Goal: Information Seeking & Learning: Learn about a topic

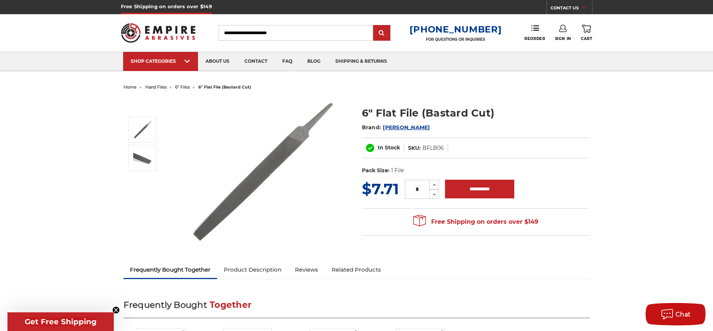
click at [164, 88] on span "hand files" at bounding box center [155, 87] width 21 height 5
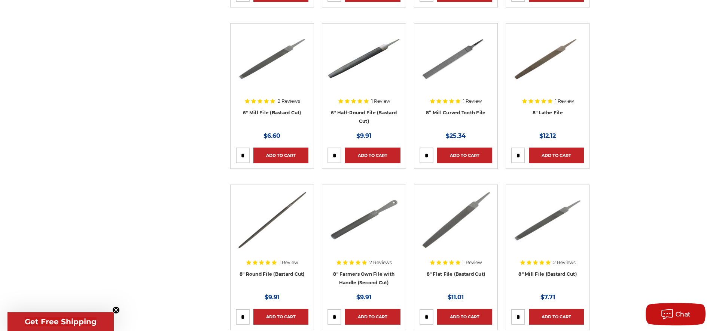
scroll to position [374, 0]
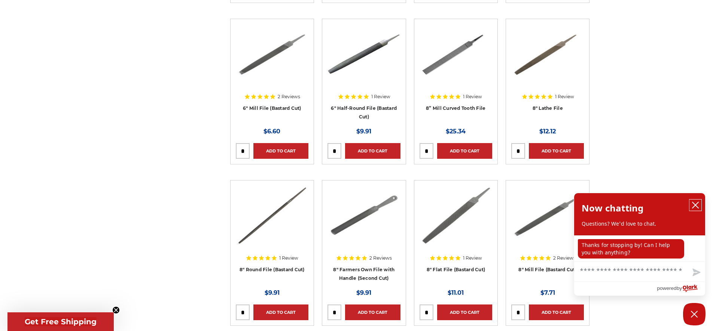
click at [691, 202] on button "close chatbox" at bounding box center [695, 205] width 12 height 11
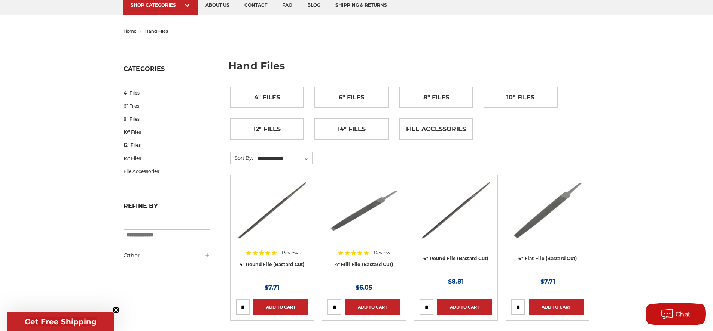
scroll to position [0, 0]
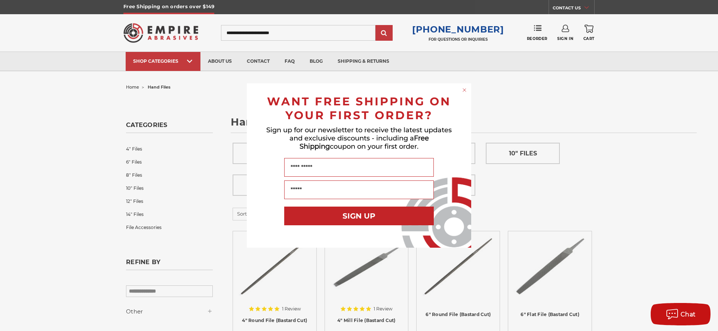
click at [461, 89] on circle "Close dialog" at bounding box center [464, 90] width 7 height 7
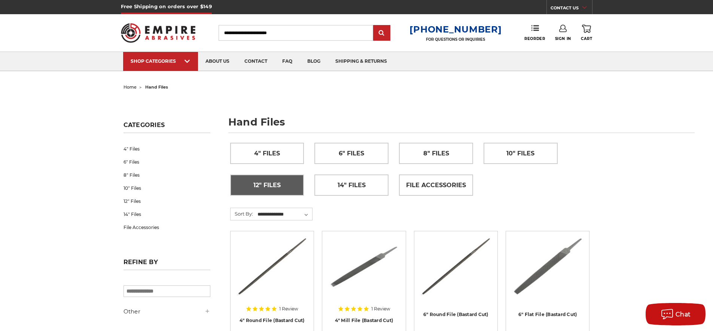
click at [268, 187] on span "12" Files" at bounding box center [266, 185] width 27 height 13
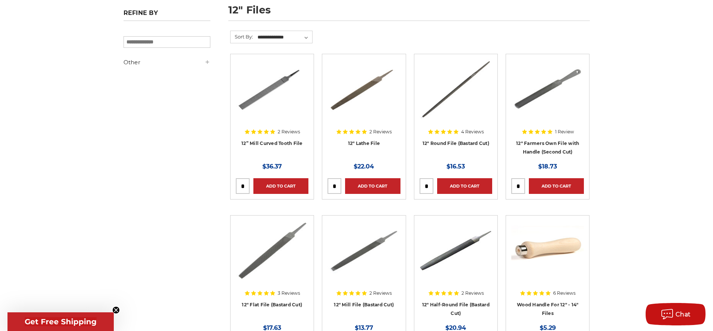
scroll to position [150, 0]
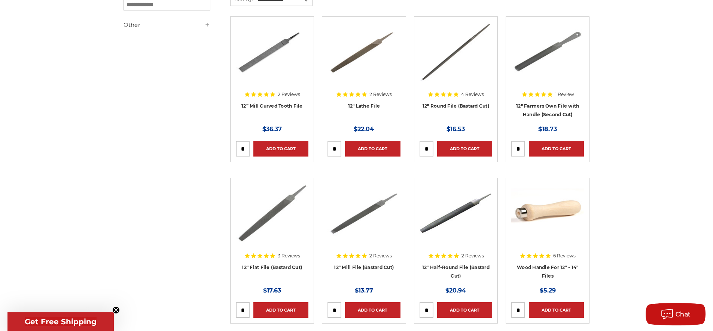
click at [277, 215] on img at bounding box center [272, 214] width 73 height 60
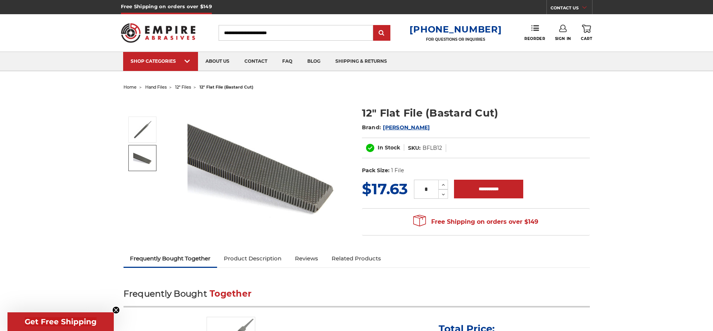
click at [143, 162] on img at bounding box center [142, 158] width 19 height 14
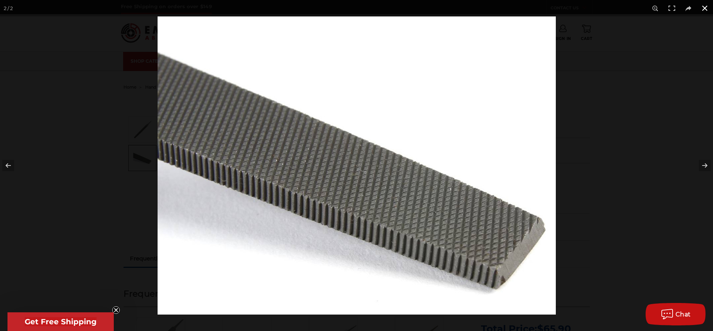
click at [702, 6] on button at bounding box center [704, 8] width 16 height 16
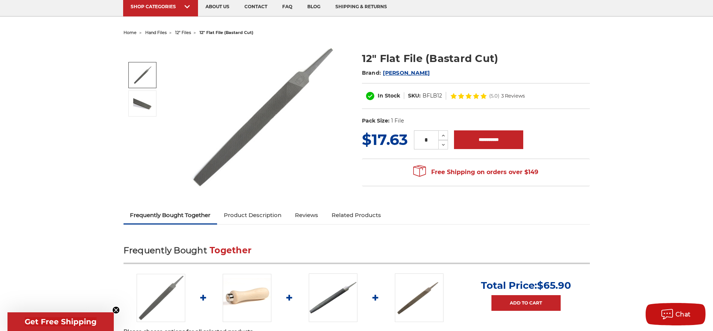
scroll to position [37, 0]
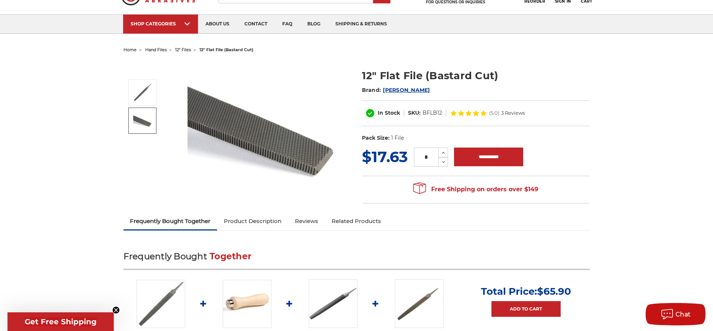
click at [236, 229] on link "Product Description" at bounding box center [252, 221] width 71 height 16
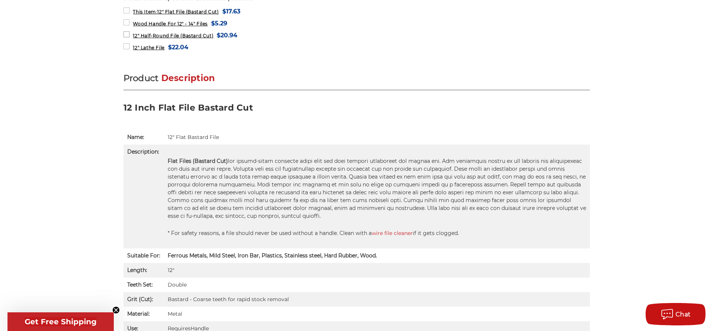
click at [237, 221] on td "Flat Files (Bastard Cut) * For safety reasons, a file should never be used with…" at bounding box center [377, 197] width 426 height 104
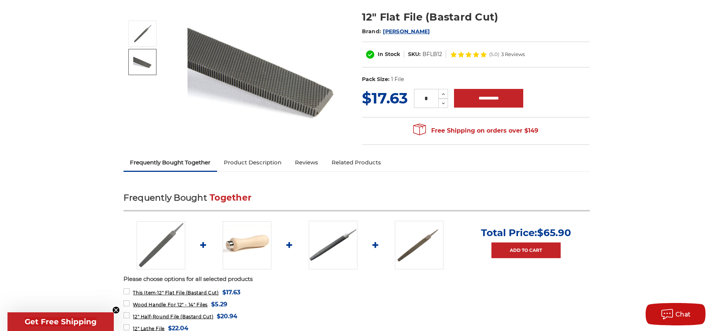
scroll to position [68, 0]
